Goal: Find specific page/section: Locate a particular part of the current website

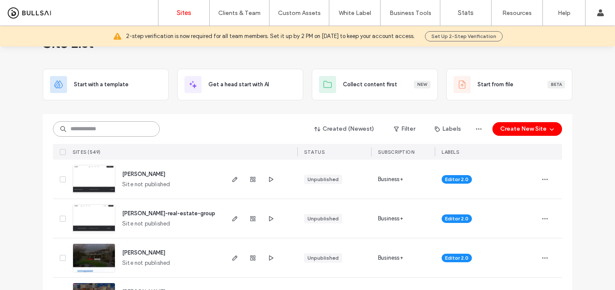
click at [107, 128] on input at bounding box center [106, 128] width 107 height 15
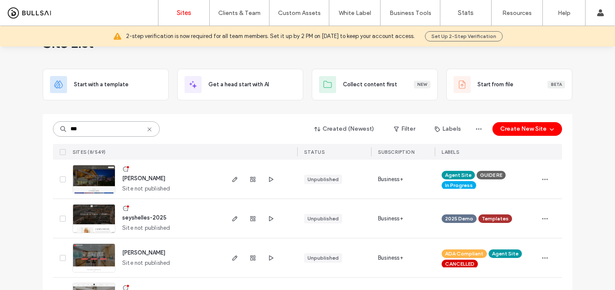
type input "***"
click at [97, 171] on img at bounding box center [94, 194] width 42 height 58
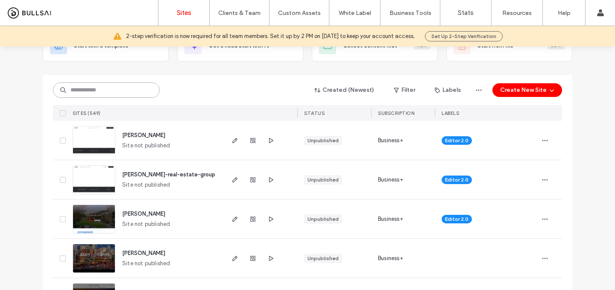
click at [118, 90] on input at bounding box center [106, 89] width 107 height 15
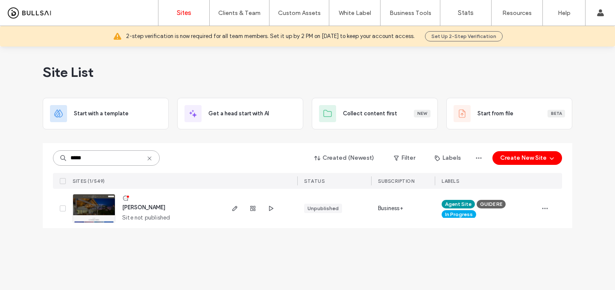
type input "*****"
click at [109, 215] on img at bounding box center [94, 223] width 42 height 58
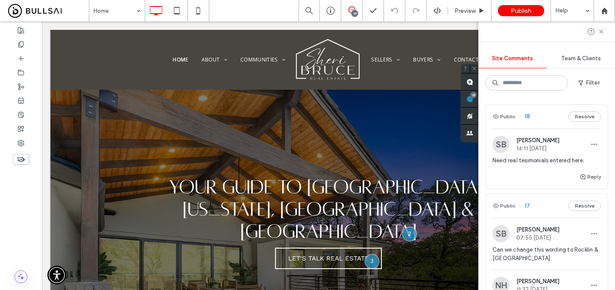
click at [556, 144] on div "[PERSON_NAME] 14:11 [DATE]" at bounding box center [538, 144] width 43 height 15
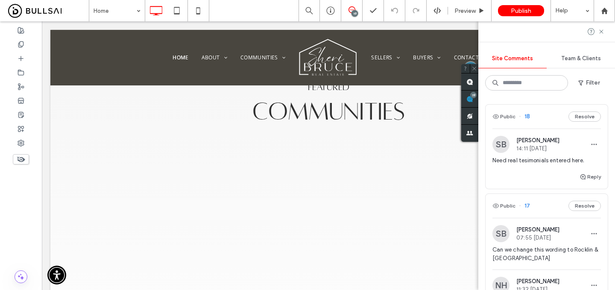
scroll to position [1035, 0]
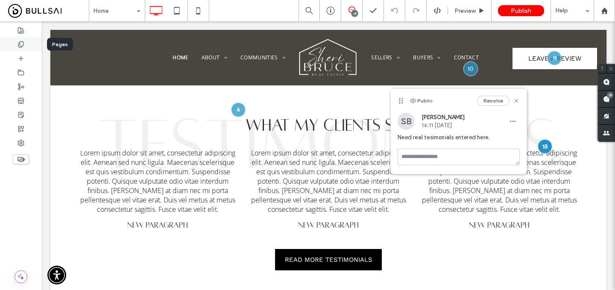
click at [21, 45] on icon at bounding box center [21, 44] width 7 height 7
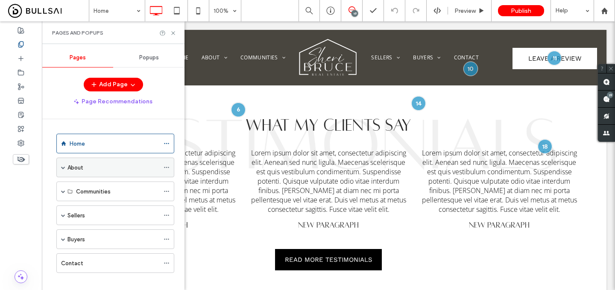
click at [87, 171] on div "About" at bounding box center [114, 167] width 92 height 9
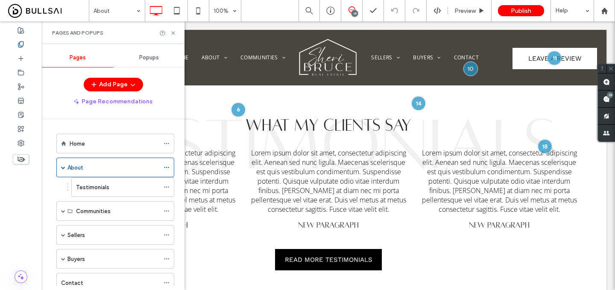
click at [98, 197] on ol "Home About Testimonials Communities Auburn Newcastle Loomis Sierra Foothills Gr…" at bounding box center [110, 213] width 129 height 159
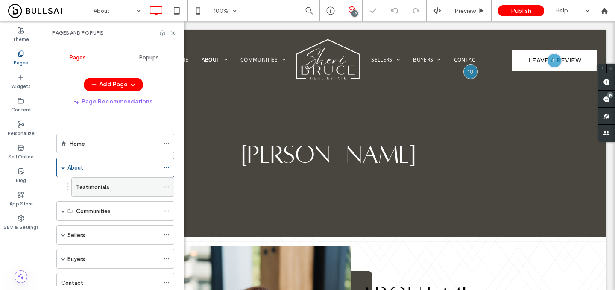
click at [100, 191] on label "Testimonials" at bounding box center [92, 187] width 33 height 15
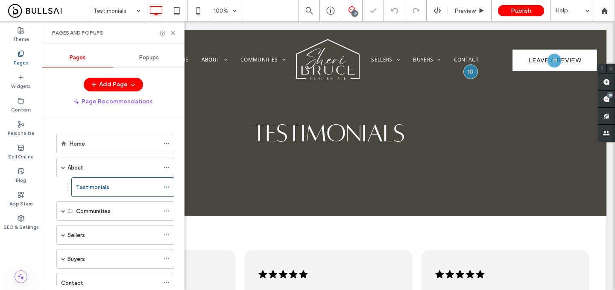
click at [176, 33] on div "Pages and Popups" at bounding box center [113, 32] width 143 height 23
click at [172, 34] on icon at bounding box center [173, 33] width 6 height 6
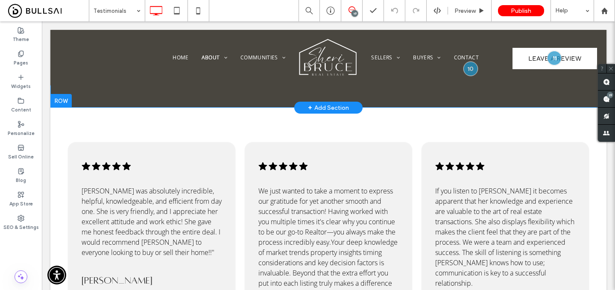
scroll to position [109, 0]
